Goal: Information Seeking & Learning: Learn about a topic

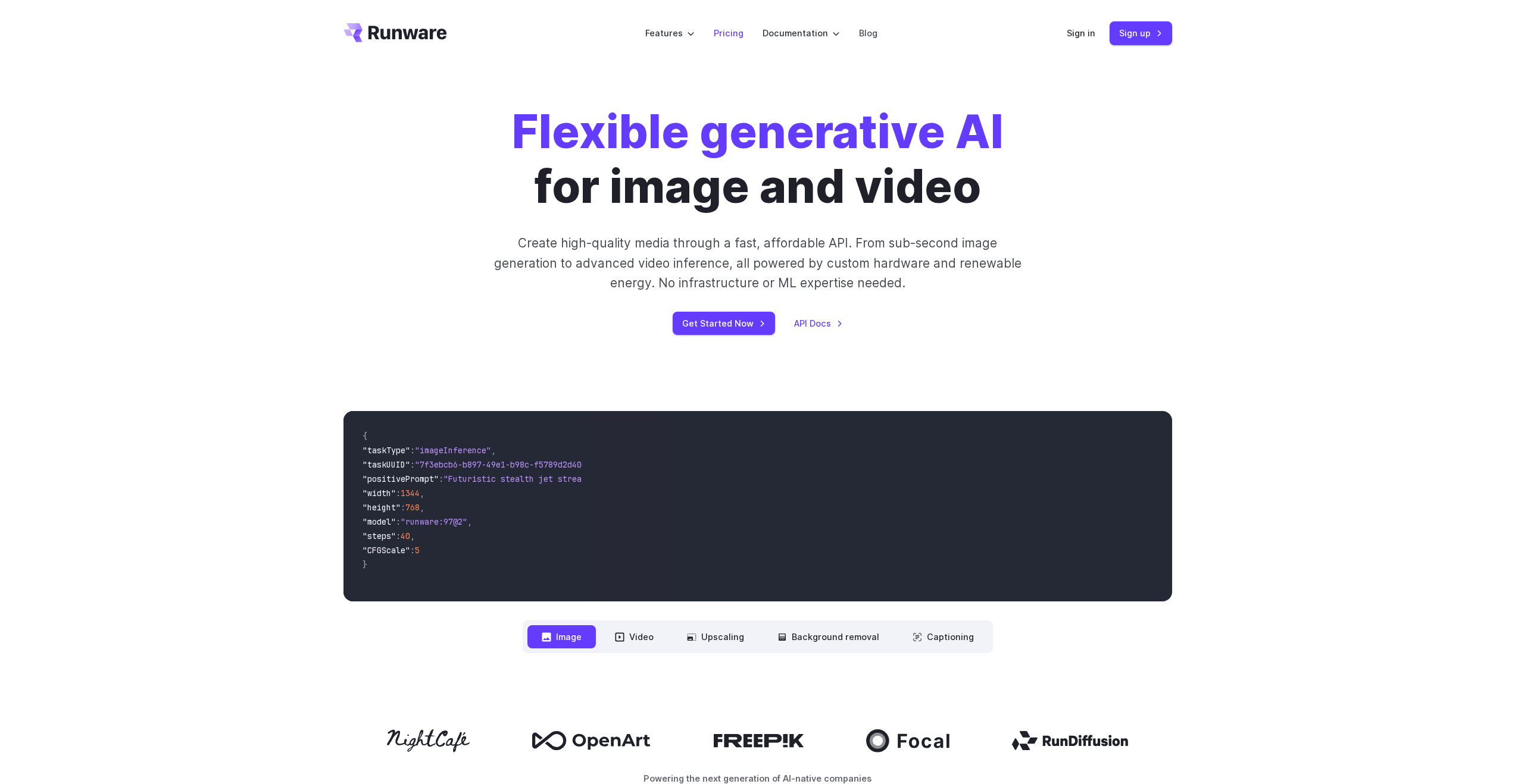
click at [728, 34] on link "Pricing" at bounding box center [729, 33] width 30 height 14
drag, startPoint x: 651, startPoint y: 318, endPoint x: 538, endPoint y: 120, distance: 228.0
click at [538, 120] on div at bounding box center [646, 192] width 610 height 381
drag, startPoint x: 946, startPoint y: 383, endPoint x: 1088, endPoint y: 621, distance: 277.1
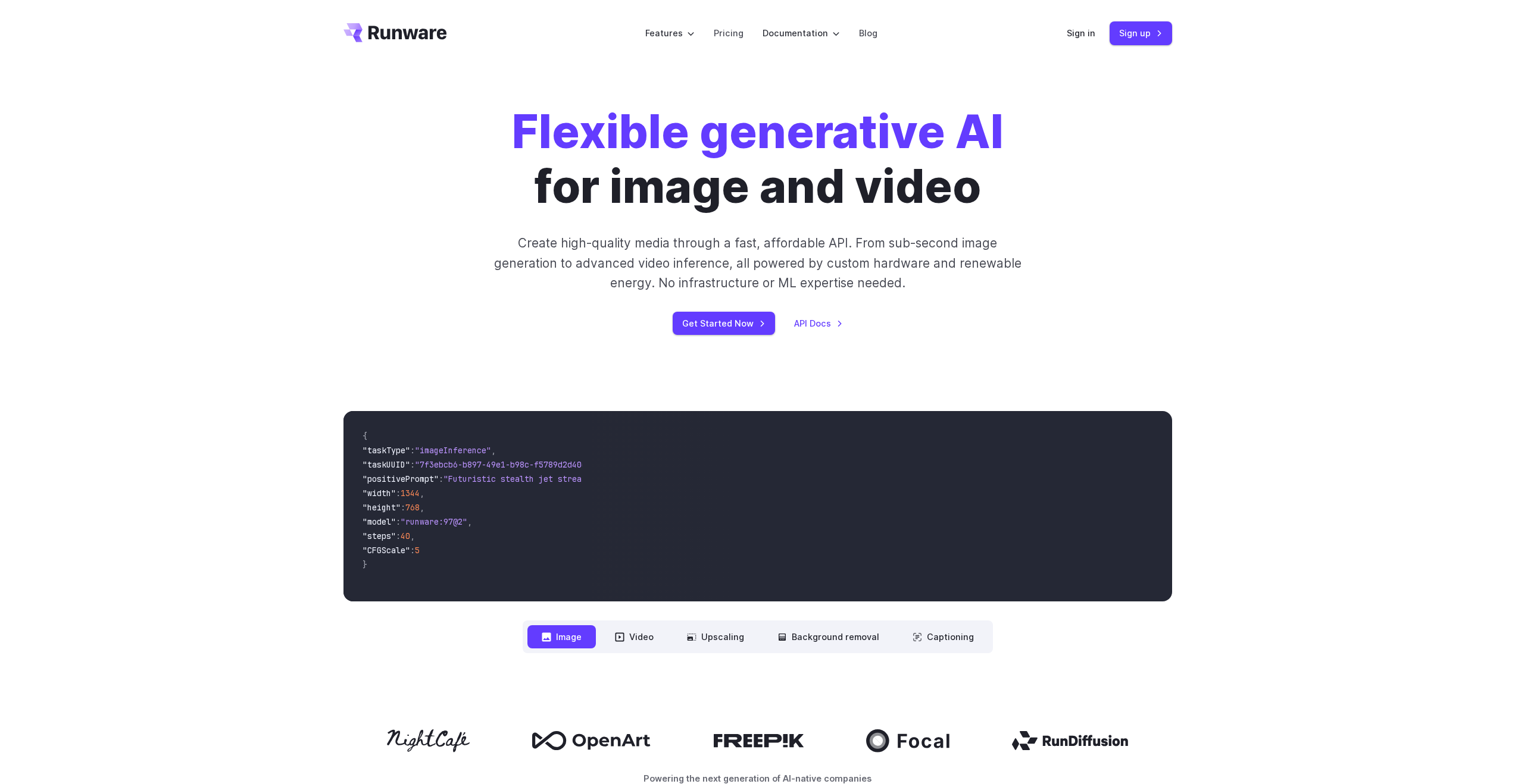
drag, startPoint x: 1058, startPoint y: 464, endPoint x: 1001, endPoint y: 472, distance: 57.6
click at [1001, 472] on div at bounding box center [778, 321] width 989 height 618
click at [714, 322] on div at bounding box center [778, 321] width 989 height 618
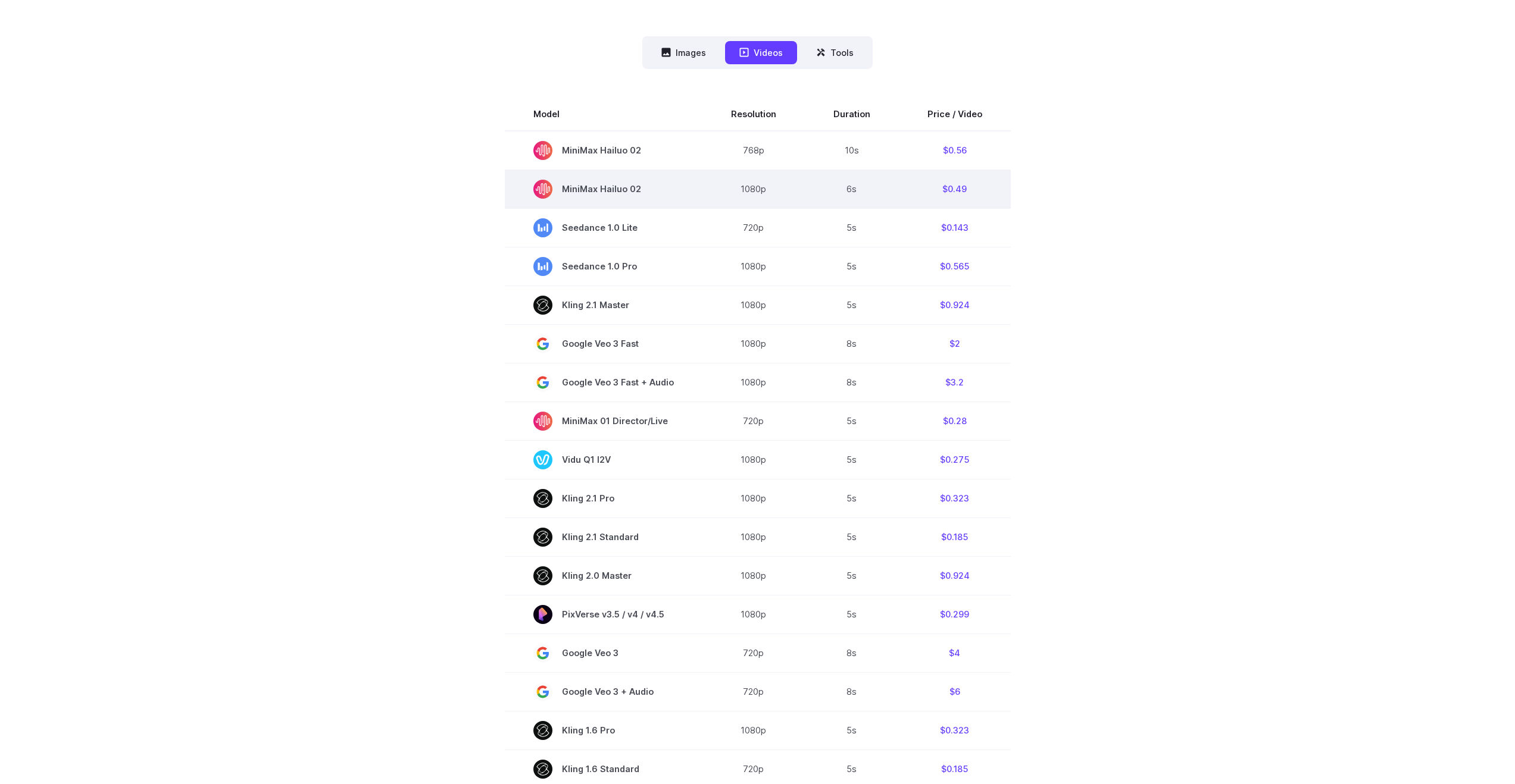
scroll to position [337, 0]
